Goal: Check status: Check status

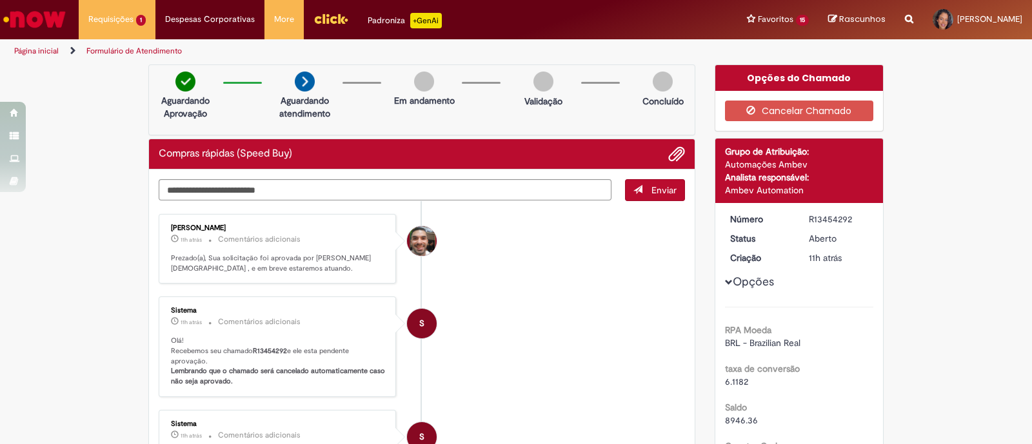
click at [47, 13] on img "Ir para a Homepage" at bounding box center [34, 19] width 66 height 26
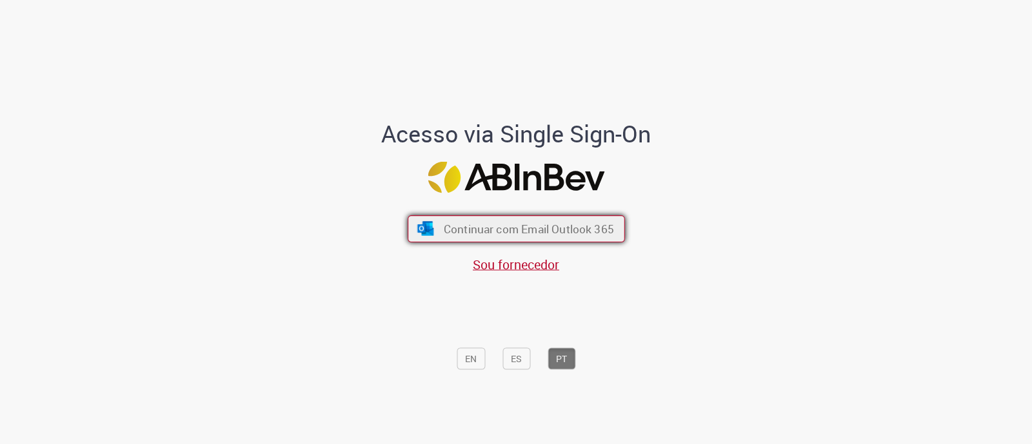
click at [458, 222] on span "Continuar com Email Outlook 365" at bounding box center [528, 229] width 170 height 15
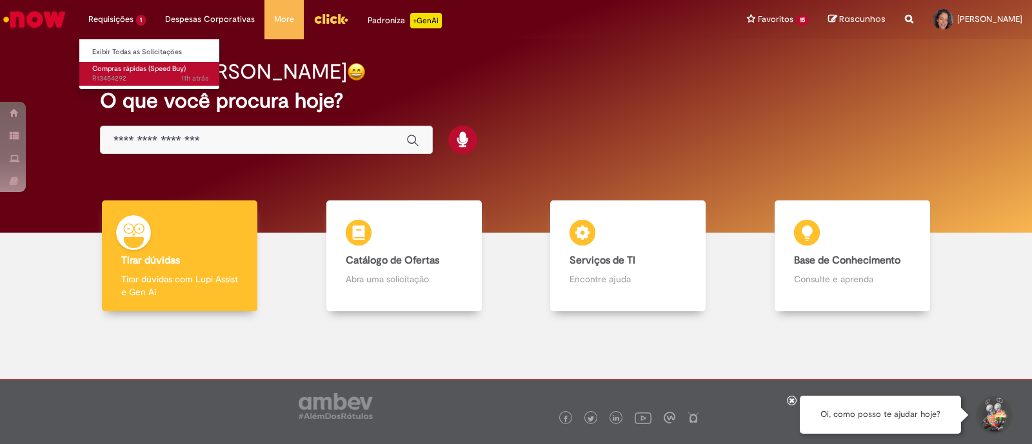
click at [128, 79] on span "11h atrás 11 horas atrás R13454292" at bounding box center [150, 79] width 116 height 10
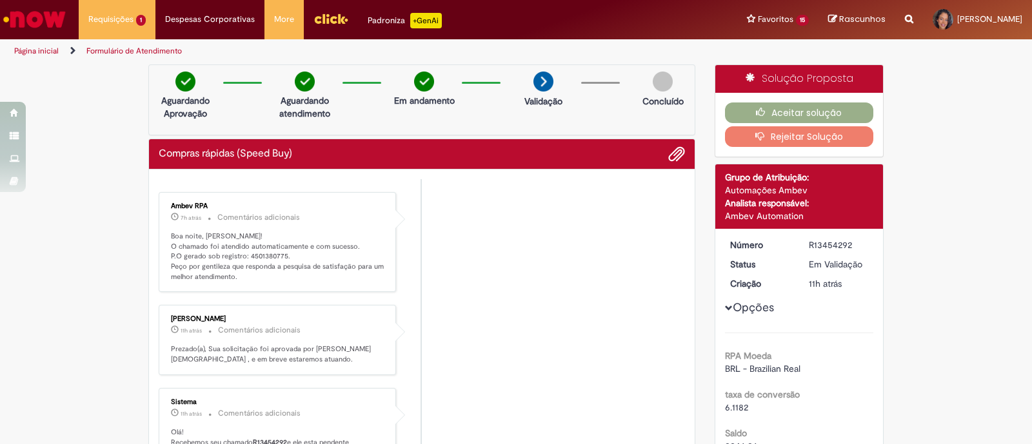
click at [258, 251] on p "Boa noite, Fernanda! O chamado foi atendido automaticamente e com sucesso. P.O …" at bounding box center [278, 256] width 215 height 51
copy p "4501380775"
click at [26, 19] on img "Ir para a Homepage" at bounding box center [34, 19] width 66 height 26
